Goal: Find specific page/section: Find specific page/section

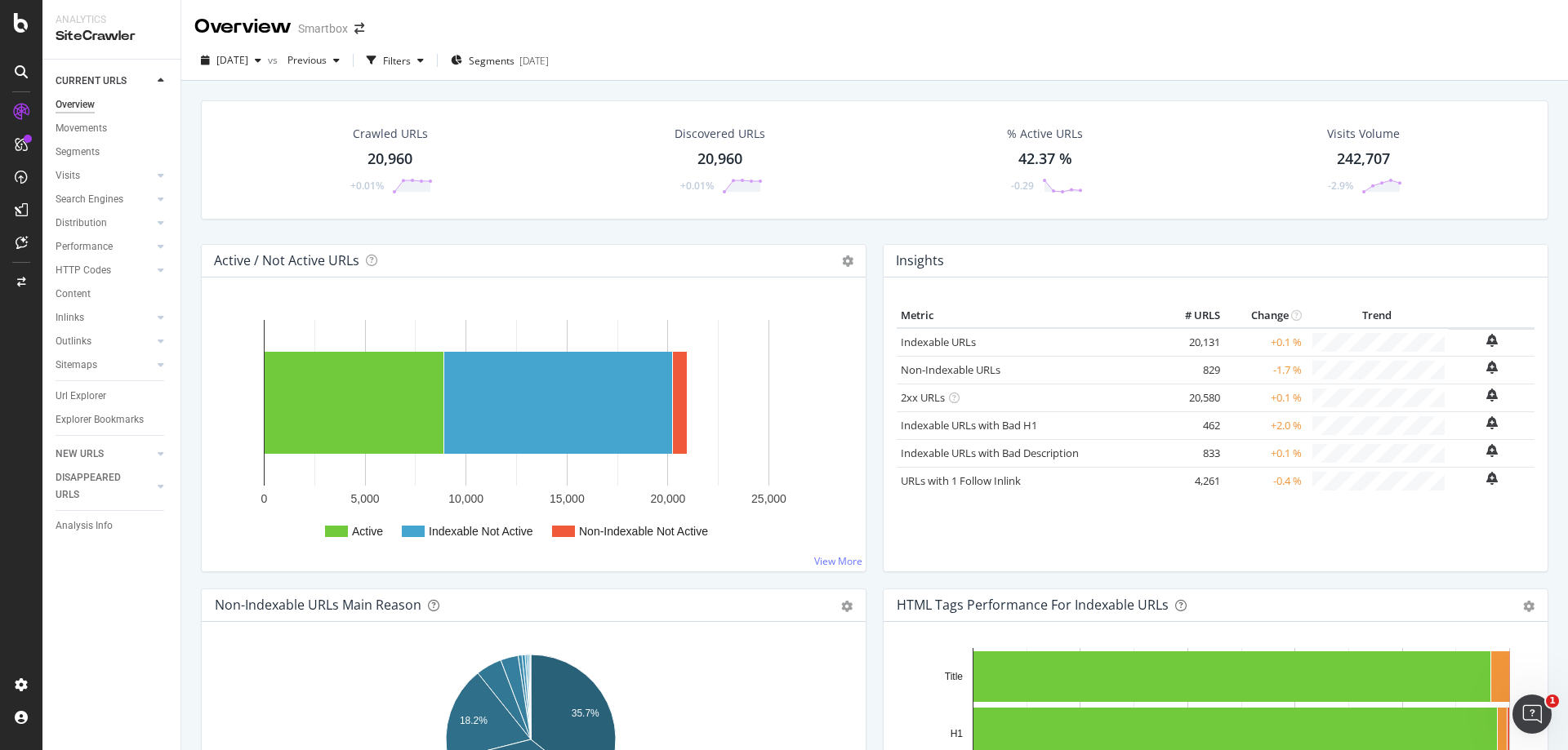
scroll to position [81, 0]
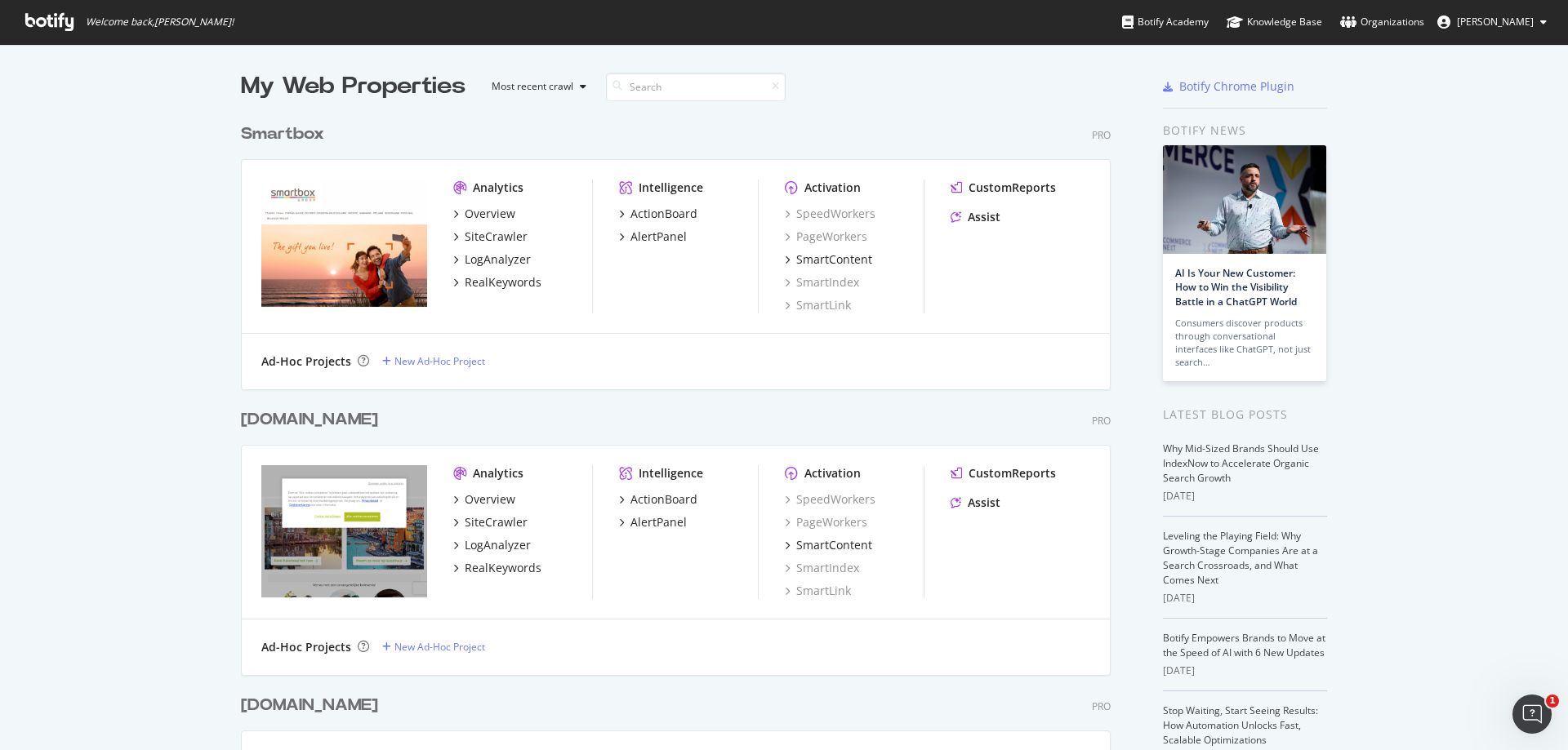
scroll to position [738, 1544]
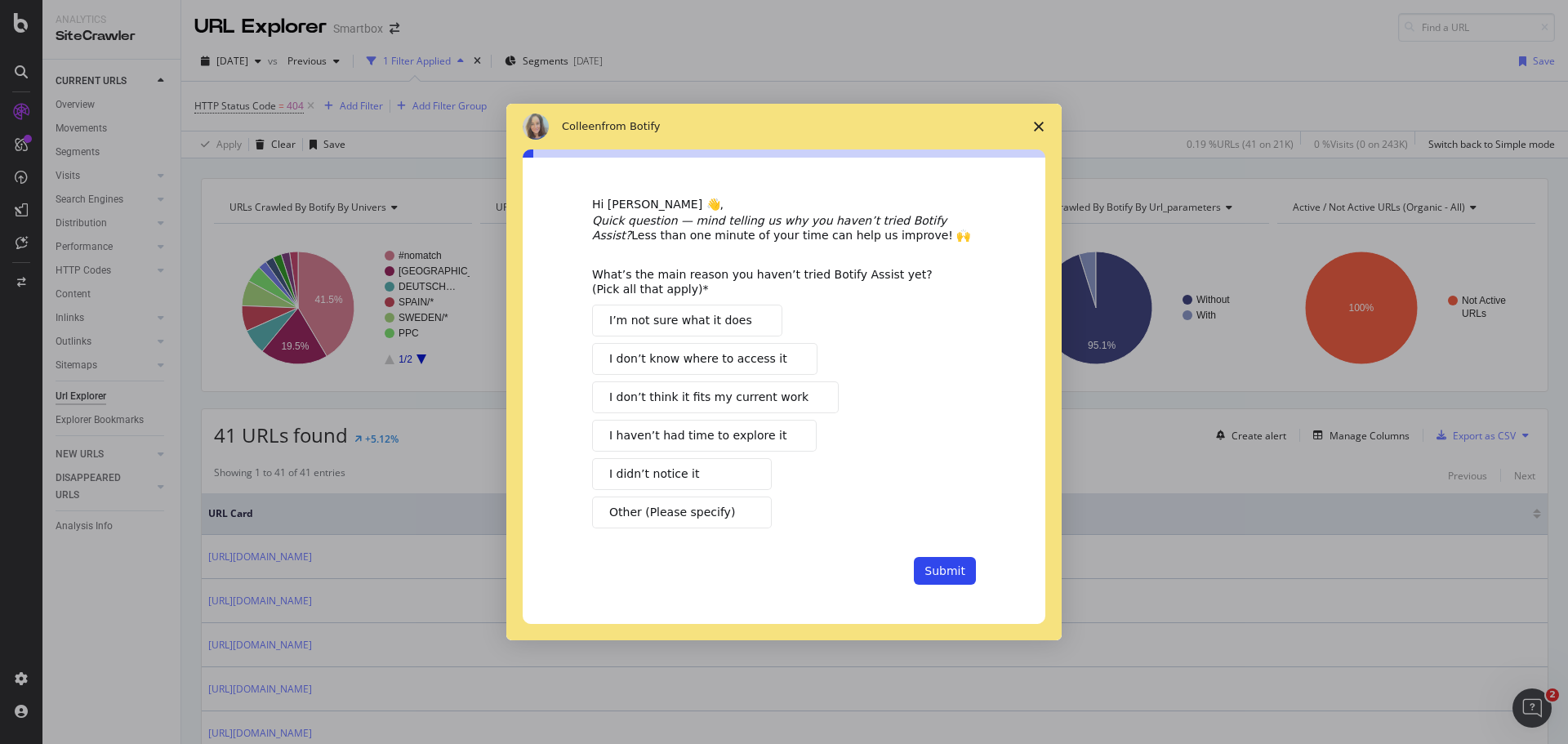
click at [1048, 117] on span "Close survey" at bounding box center [1039, 127] width 46 height 46
